Goal: Register for event/course

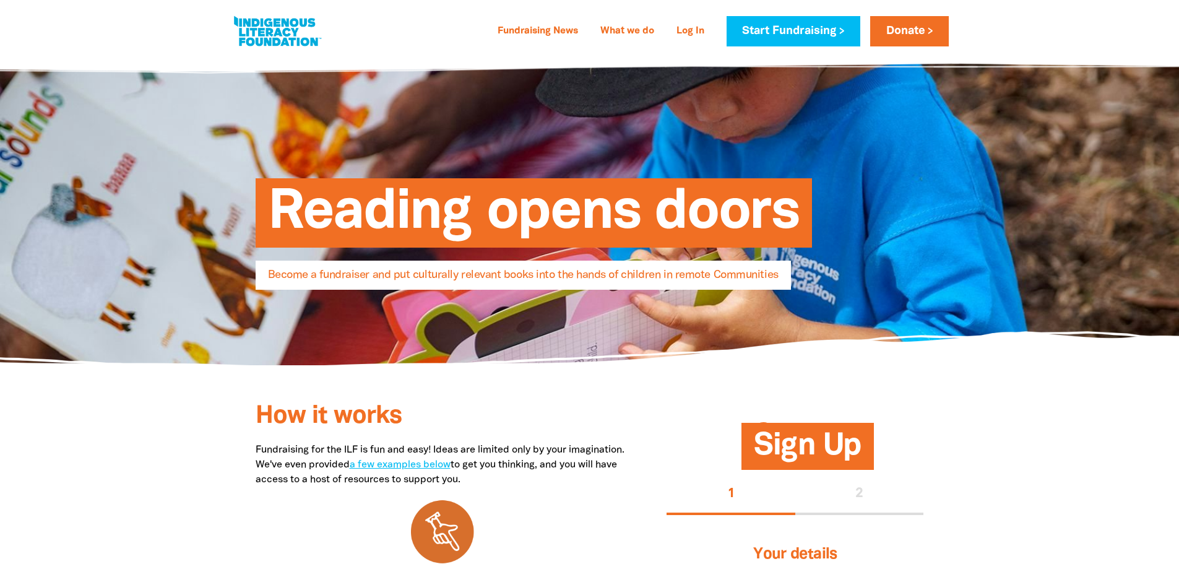
select select "AU"
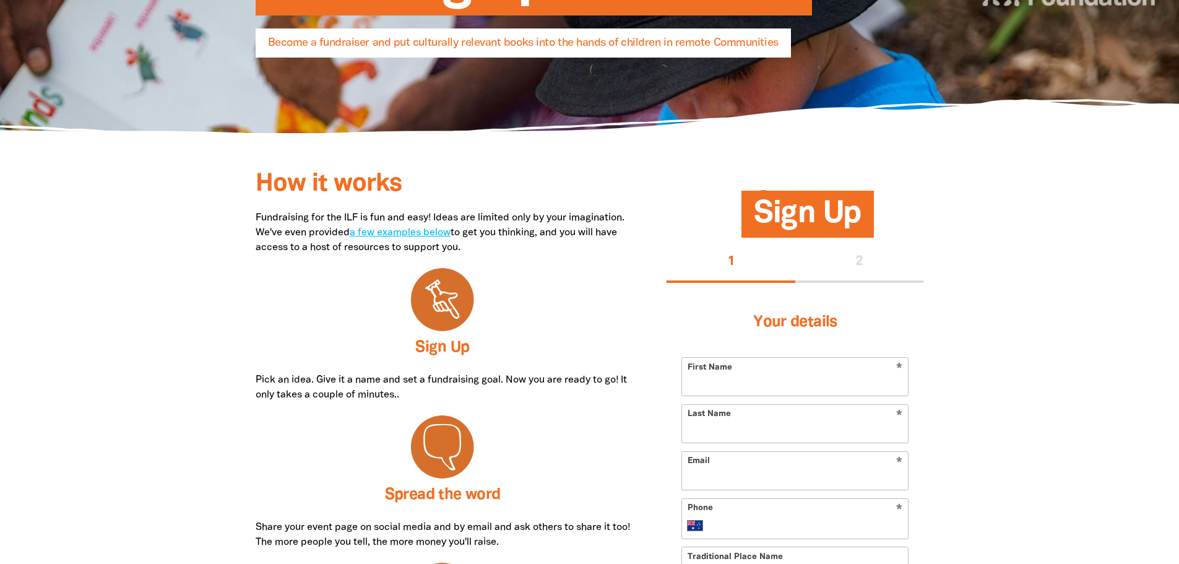
scroll to position [248, 0]
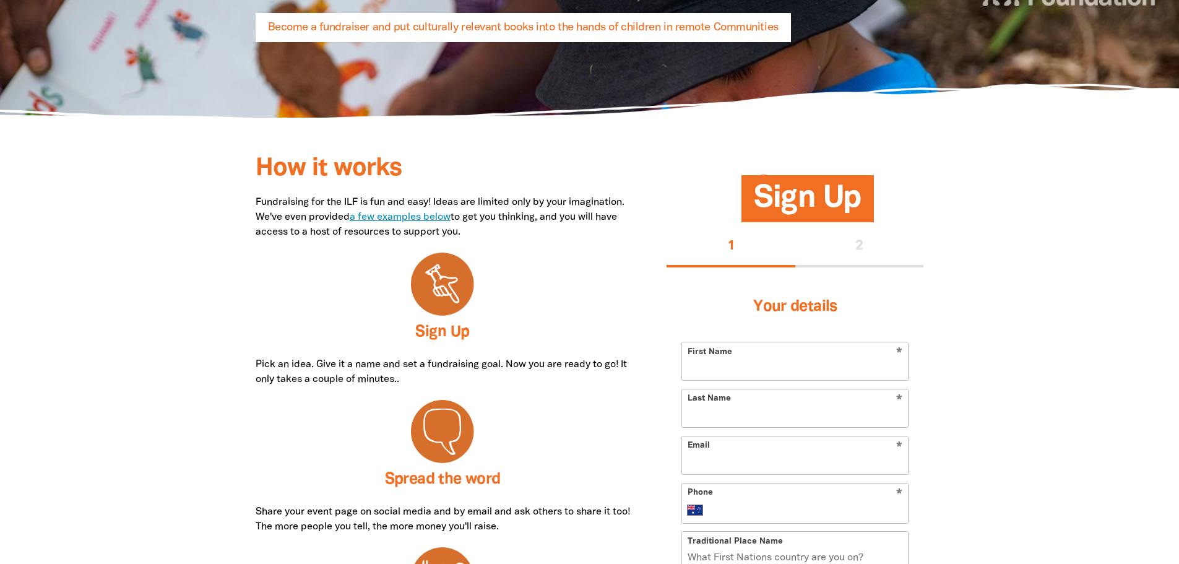
click at [450, 220] on link "a few examples below" at bounding box center [400, 217] width 101 height 9
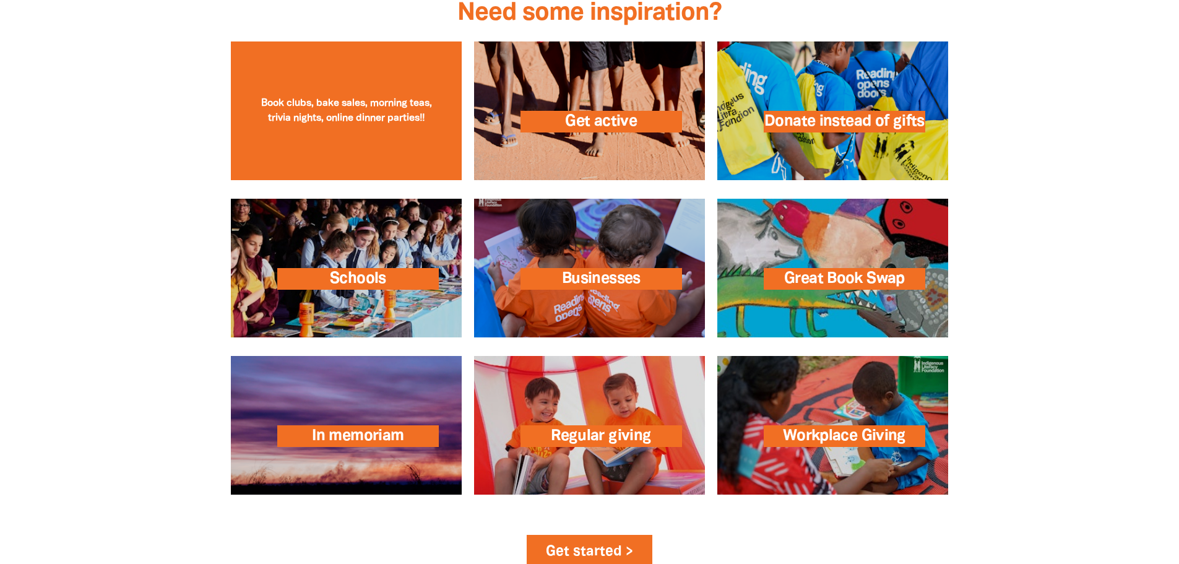
click at [327, 96] on link at bounding box center [346, 110] width 231 height 139
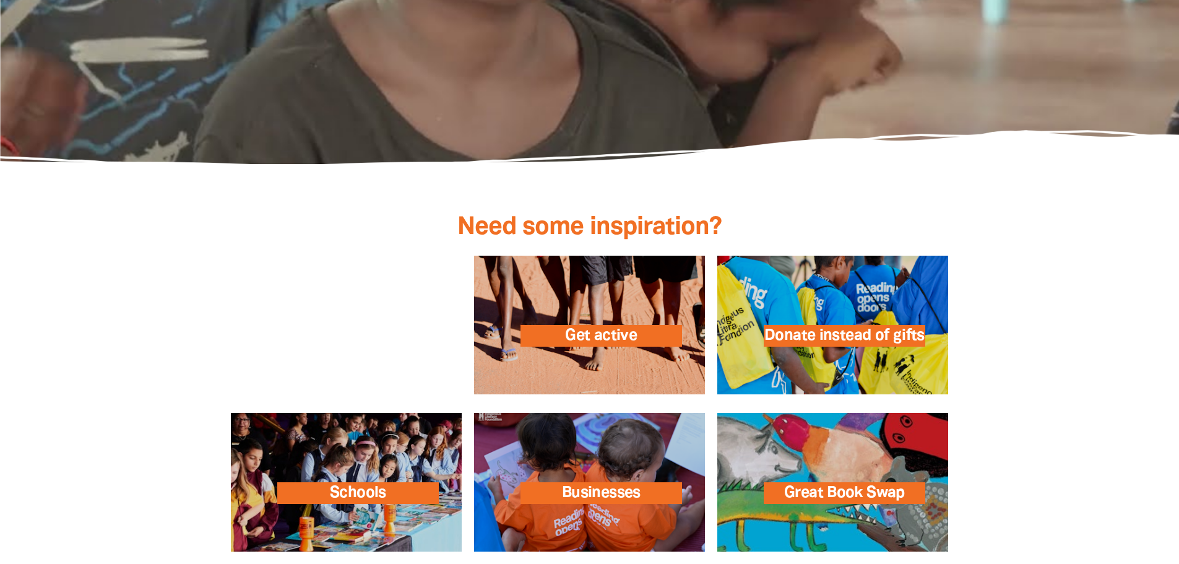
scroll to position [1733, 0]
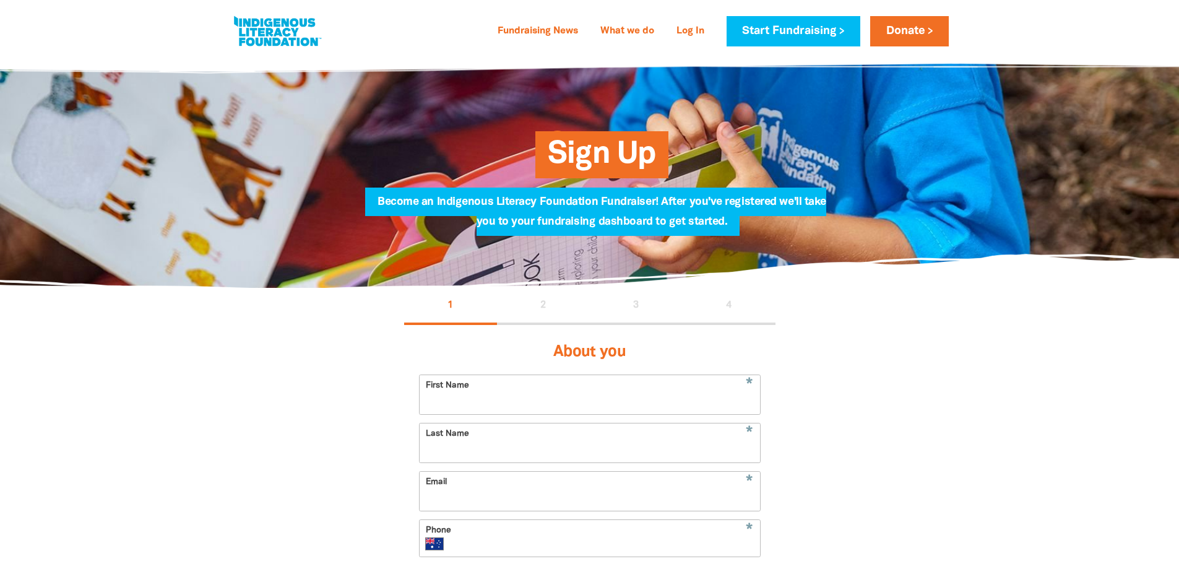
select select "AU"
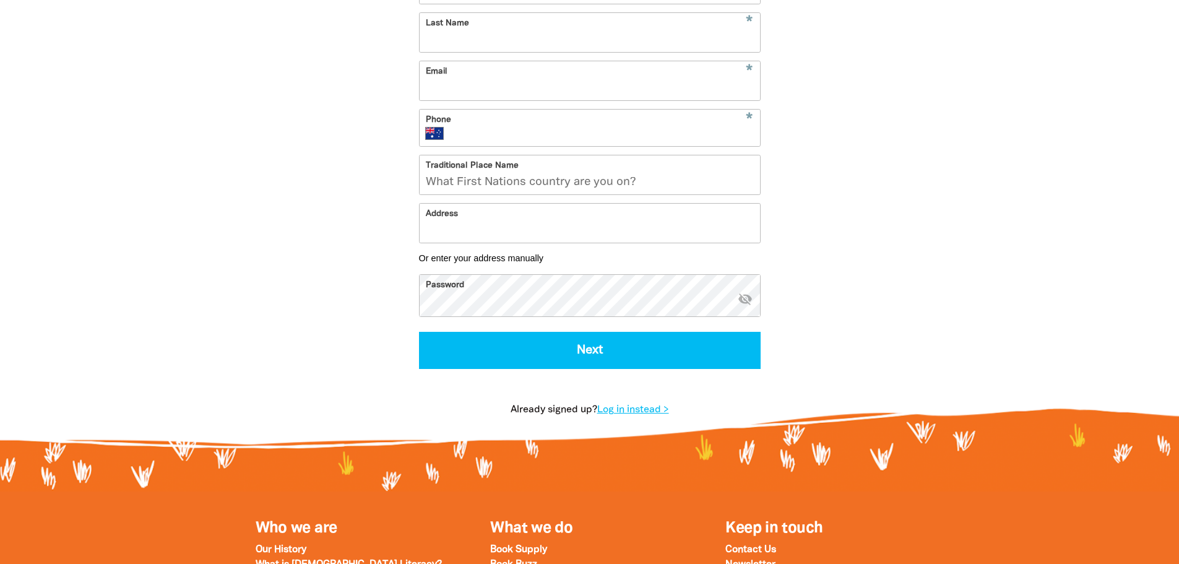
scroll to position [371, 0]
